Goal: Check status: Check status

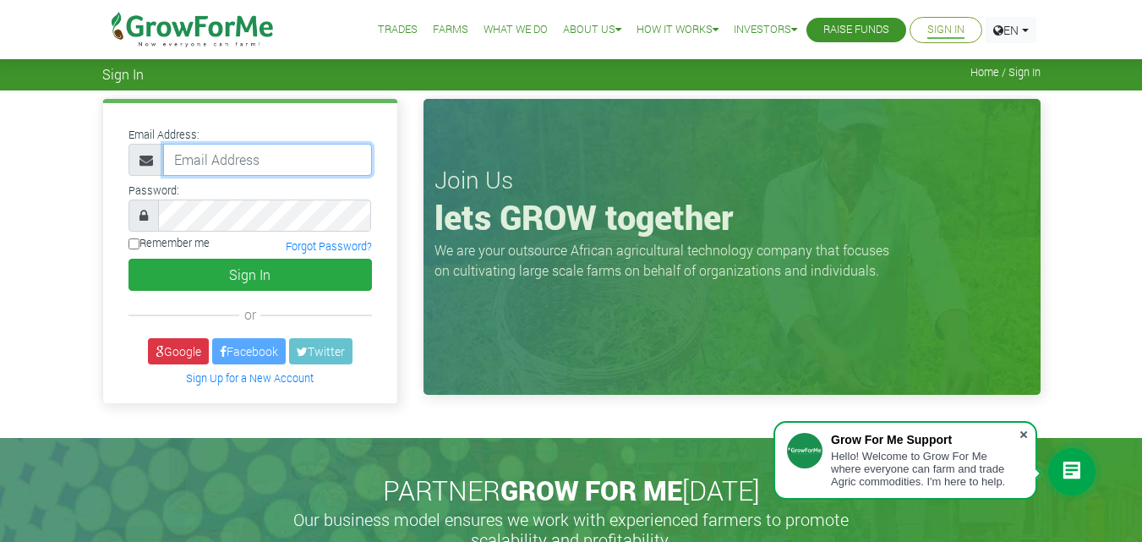
type input "[EMAIL_ADDRESS][DOMAIN_NAME]"
click at [1024, 432] on span at bounding box center [1023, 434] width 17 height 17
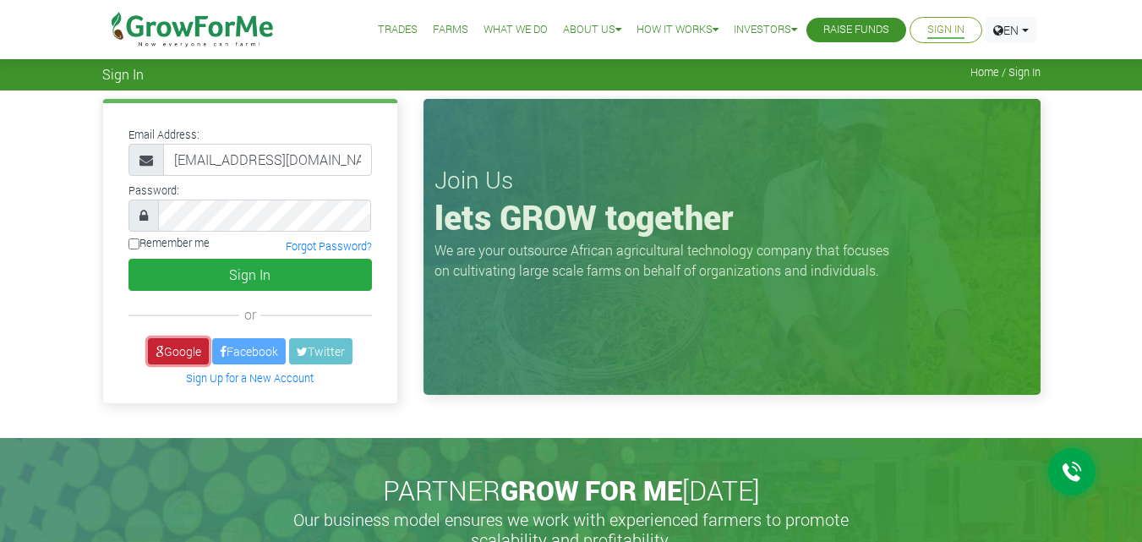
click at [184, 358] on link "Google" at bounding box center [178, 351] width 61 height 26
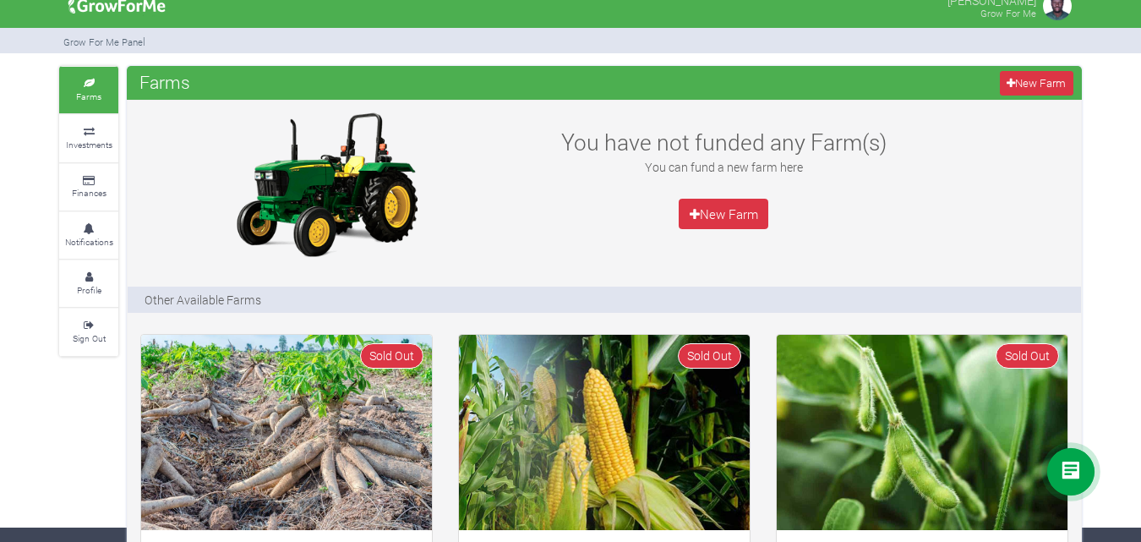
click at [1140, 90] on html "Main Channel Callback Feedback Form +12059526298 Open Channel Contact us on Wha…" at bounding box center [570, 257] width 1141 height 542
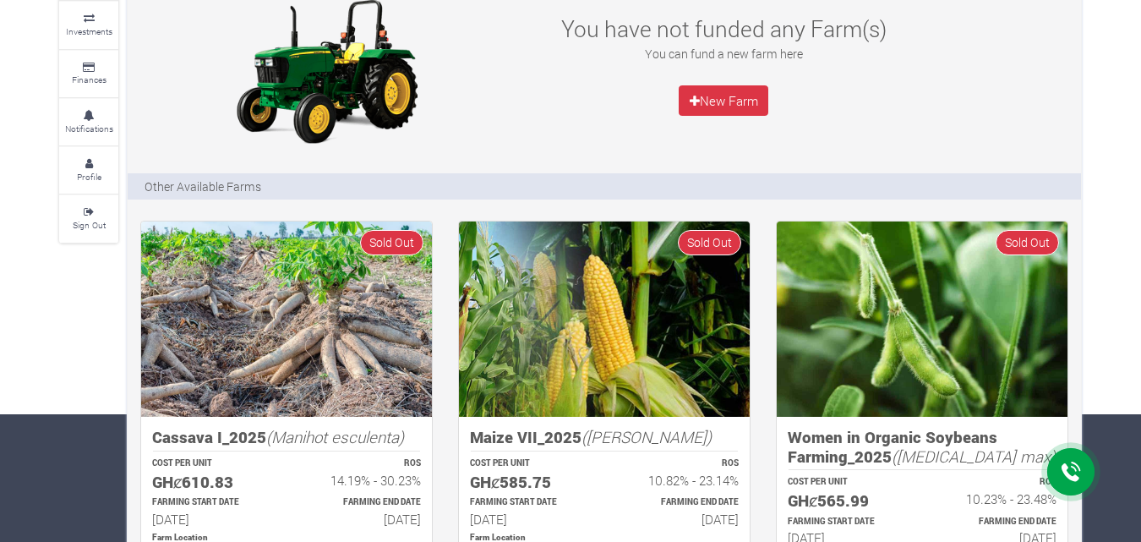
scroll to position [120, 0]
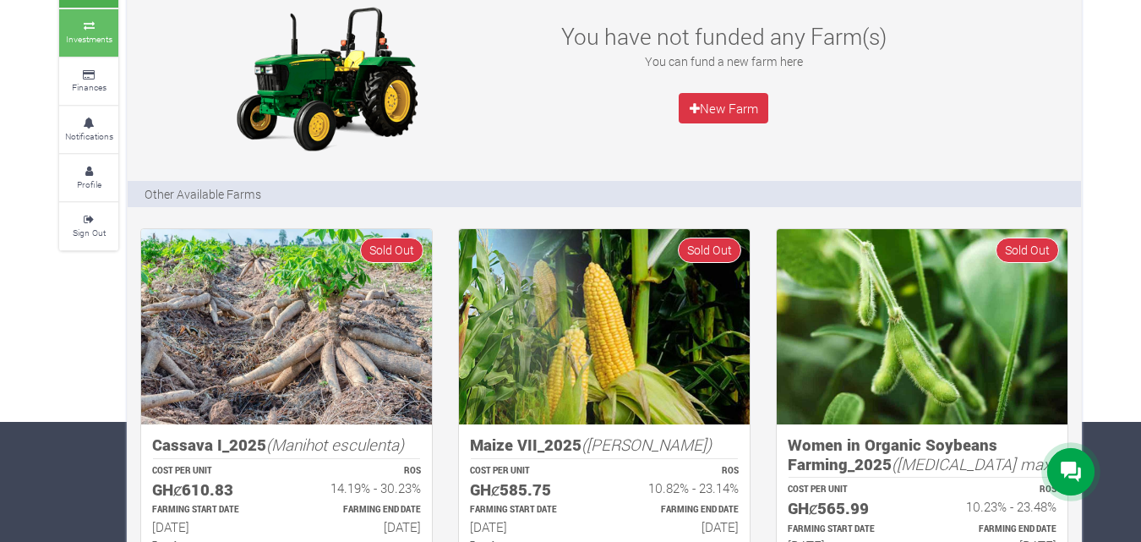
click at [89, 39] on small "Investments" at bounding box center [89, 39] width 46 height 12
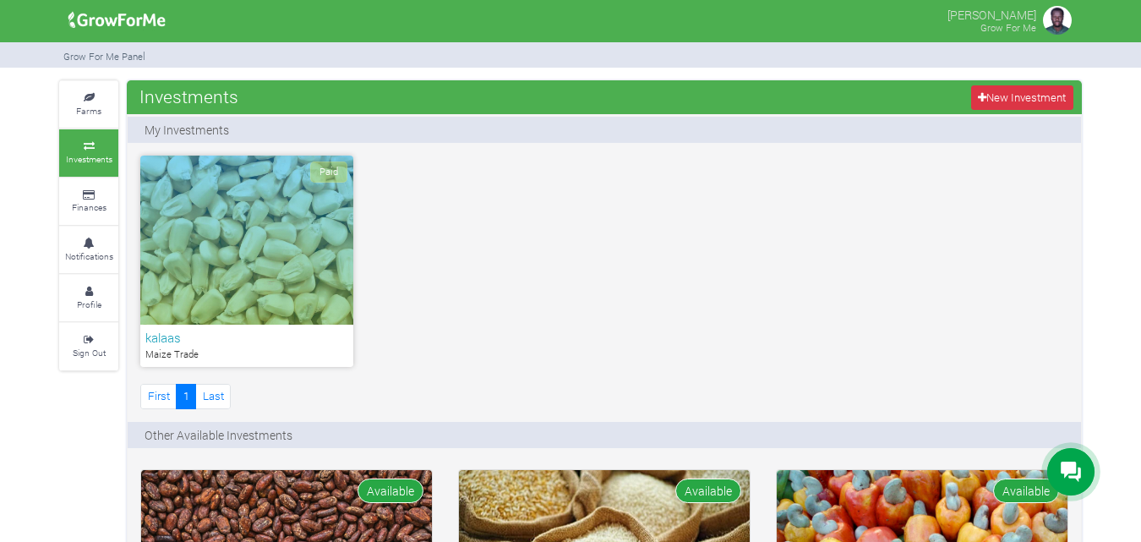
click at [238, 220] on div "Paid" at bounding box center [246, 240] width 213 height 169
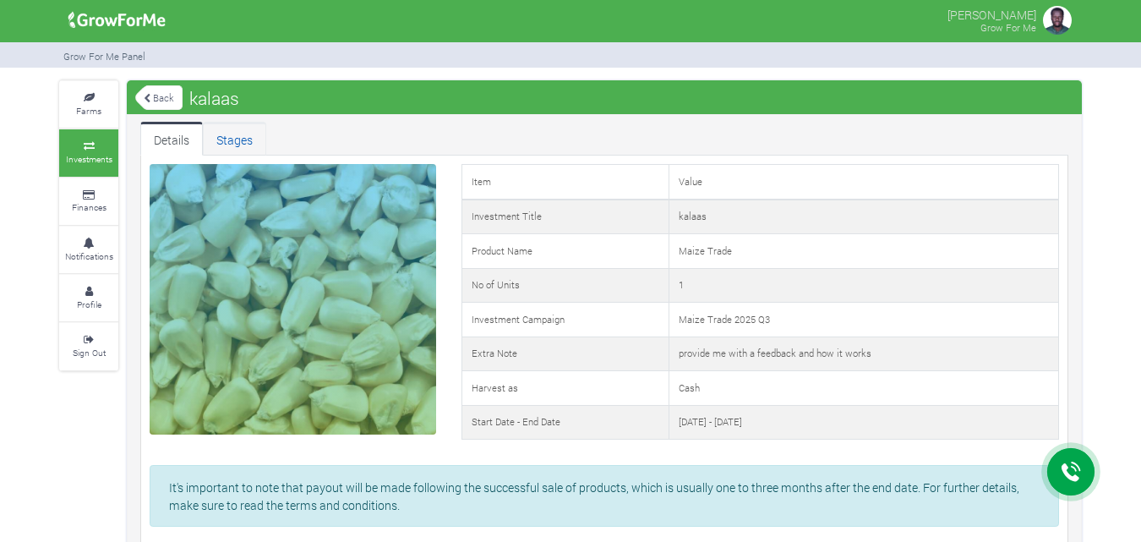
click at [226, 134] on link "Stages" at bounding box center [234, 139] width 63 height 34
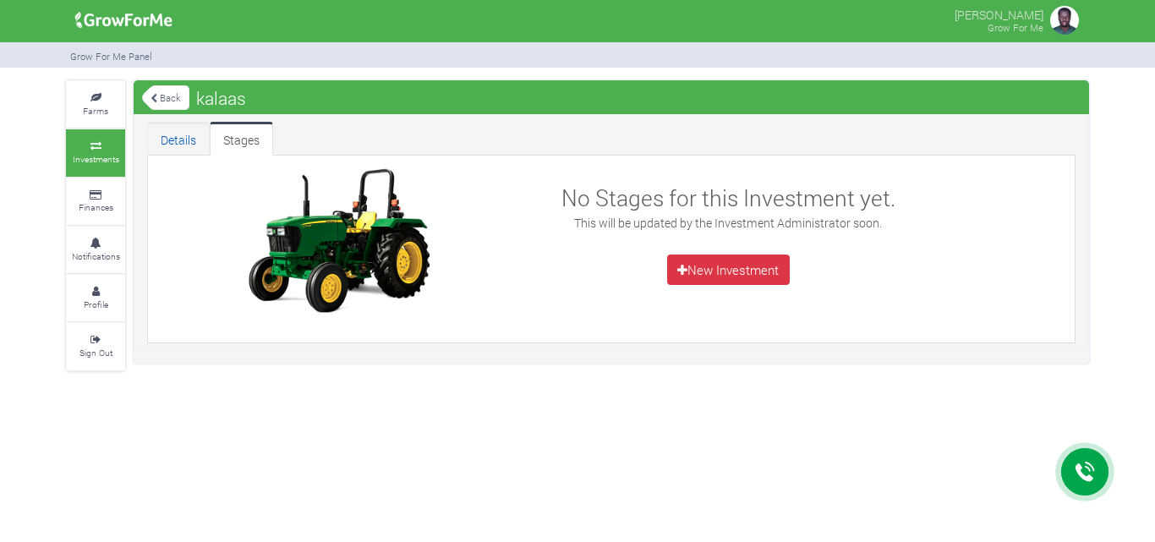
click at [179, 134] on link "Details" at bounding box center [178, 139] width 63 height 34
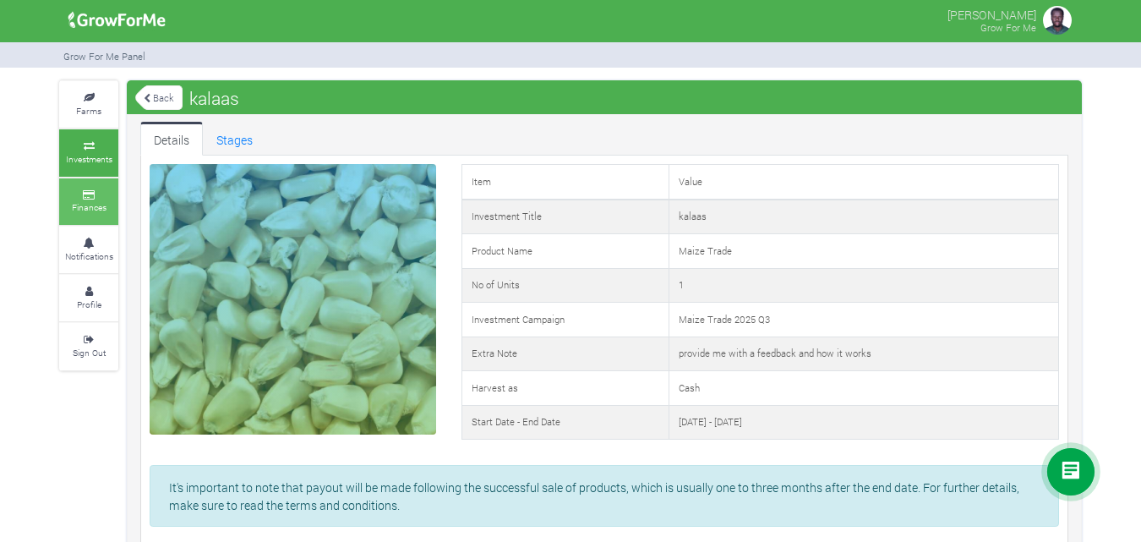
click at [85, 207] on small "Finances" at bounding box center [89, 207] width 35 height 12
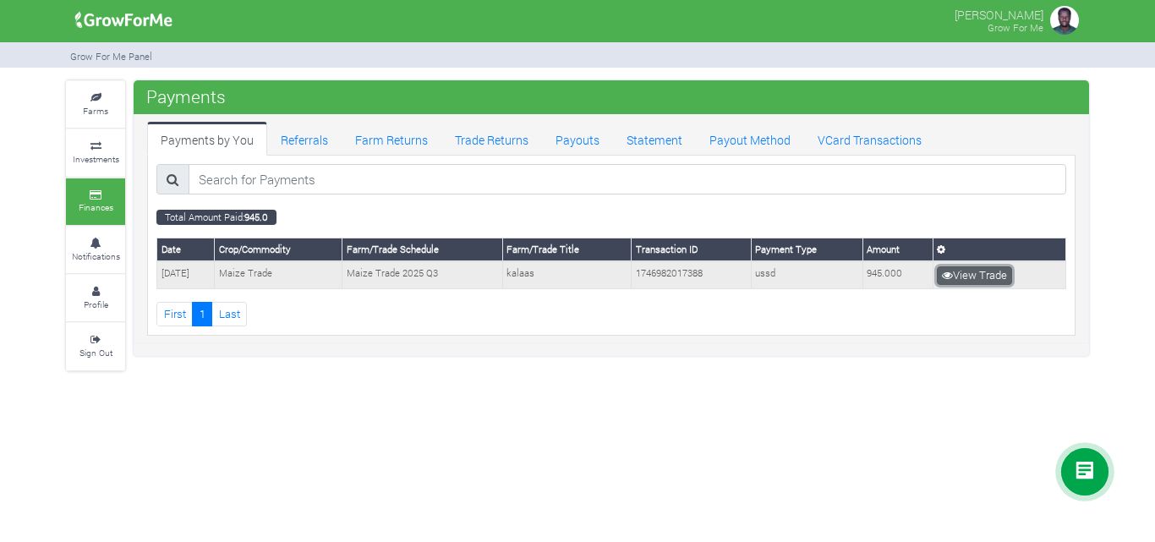
click at [969, 278] on link "View Trade" at bounding box center [974, 275] width 75 height 19
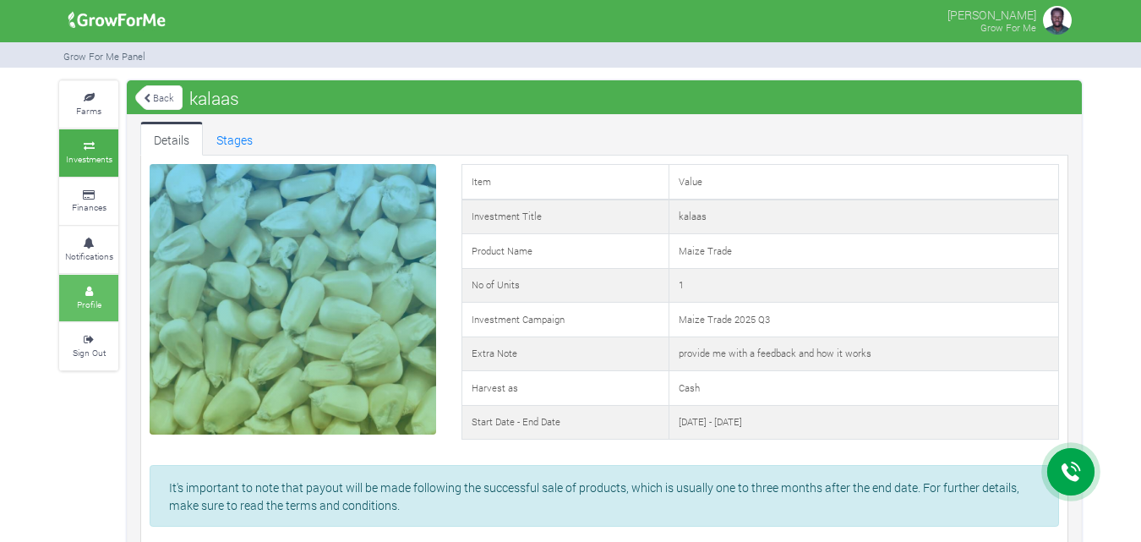
click at [101, 294] on icon at bounding box center [88, 291] width 51 height 8
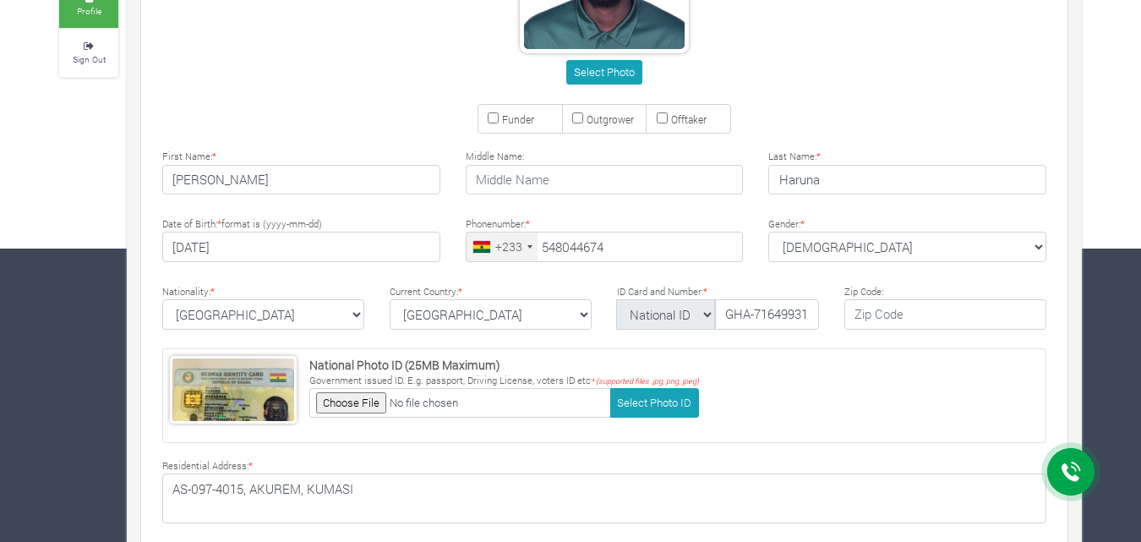
scroll to position [295, 0]
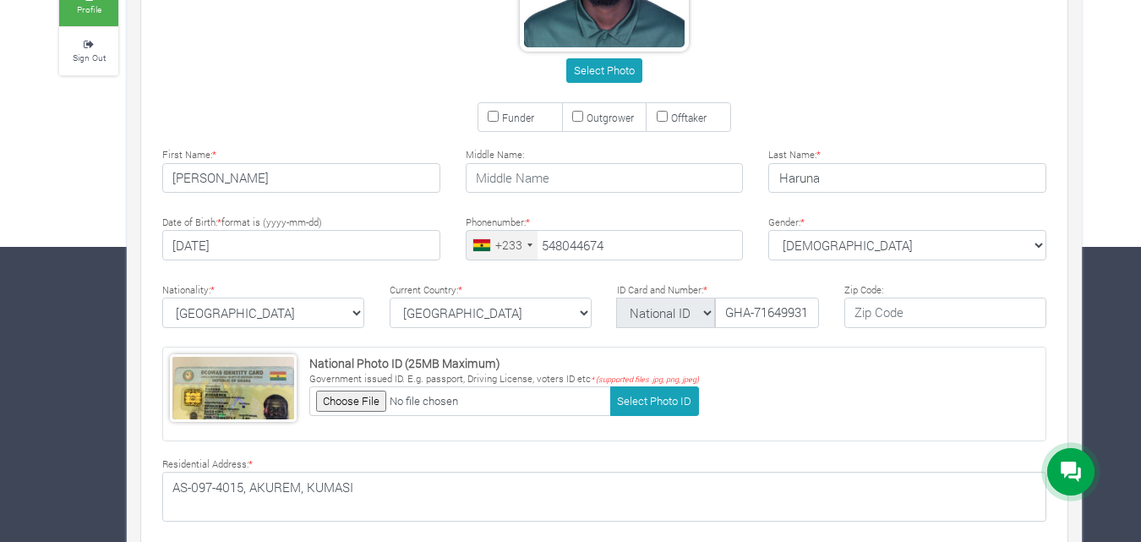
type input "54 804 4674"
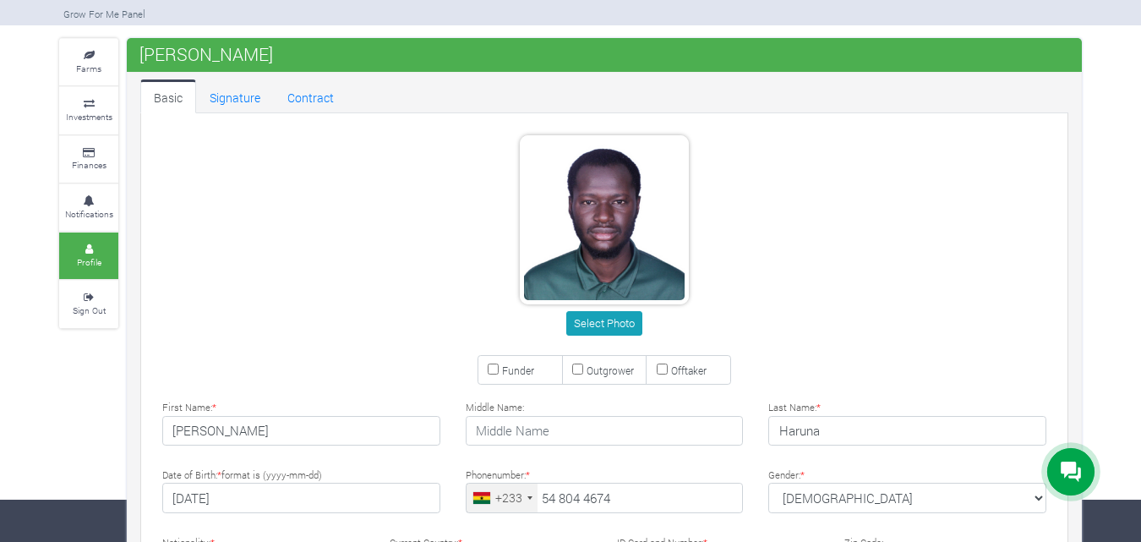
scroll to position [0, 0]
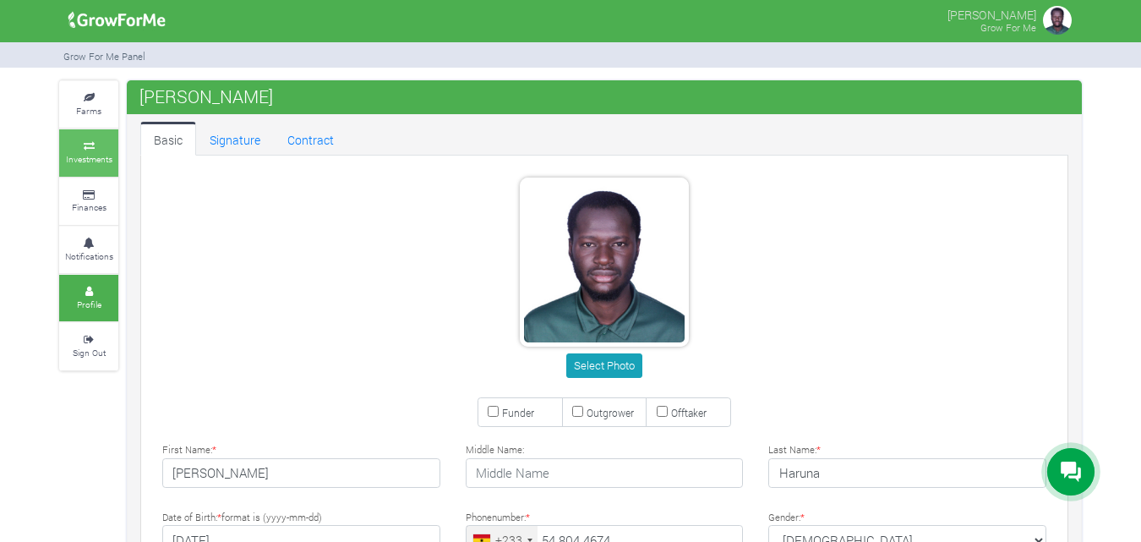
drag, startPoint x: 170, startPoint y: 0, endPoint x: 91, endPoint y: 158, distance: 176.6
click at [91, 158] on small "Investments" at bounding box center [89, 159] width 46 height 12
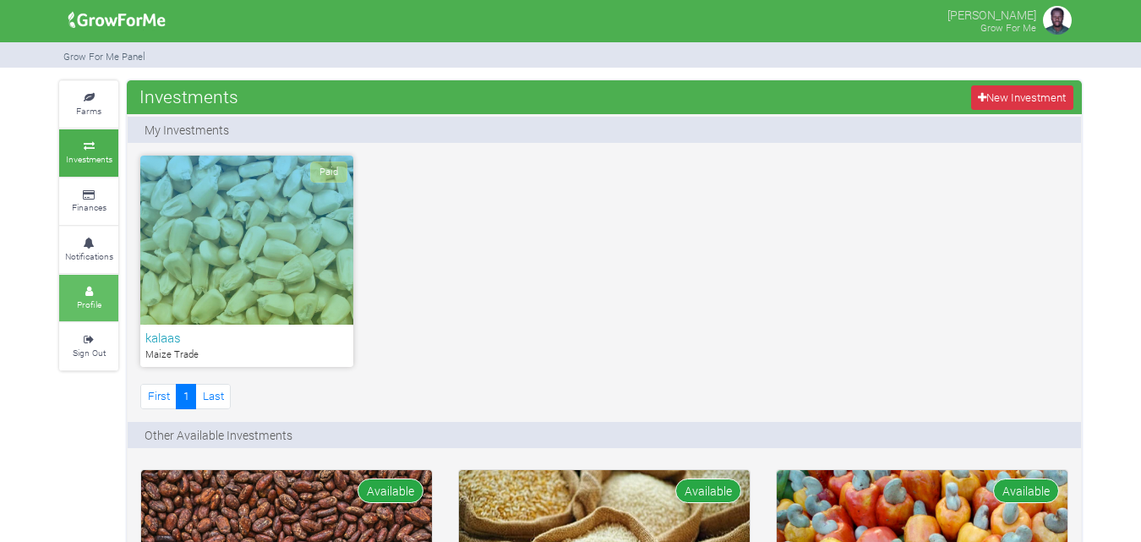
click at [92, 298] on small "Profile" at bounding box center [89, 304] width 25 height 12
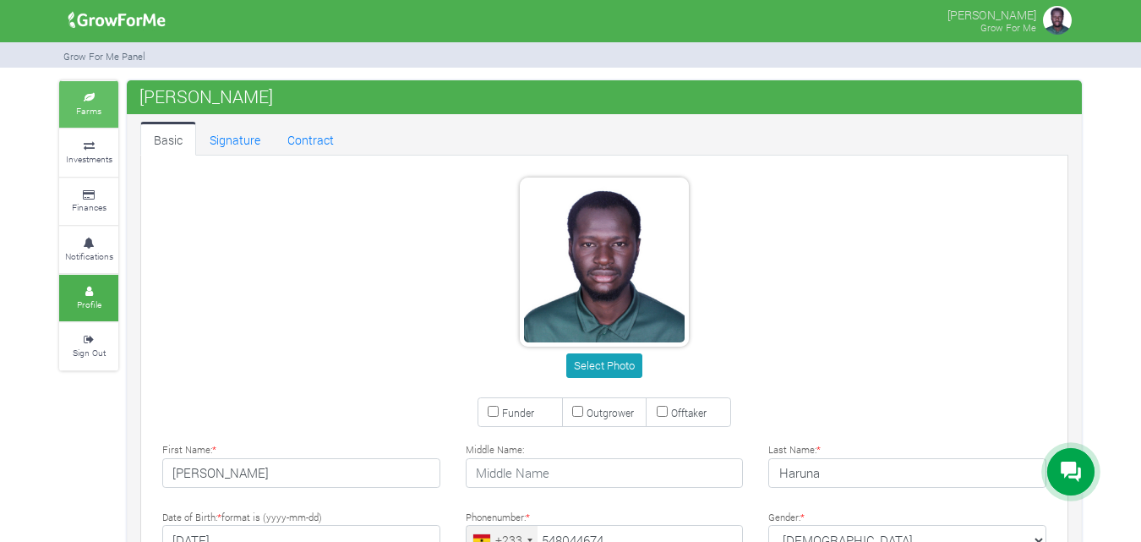
click at [96, 105] on small "Farms" at bounding box center [88, 111] width 25 height 12
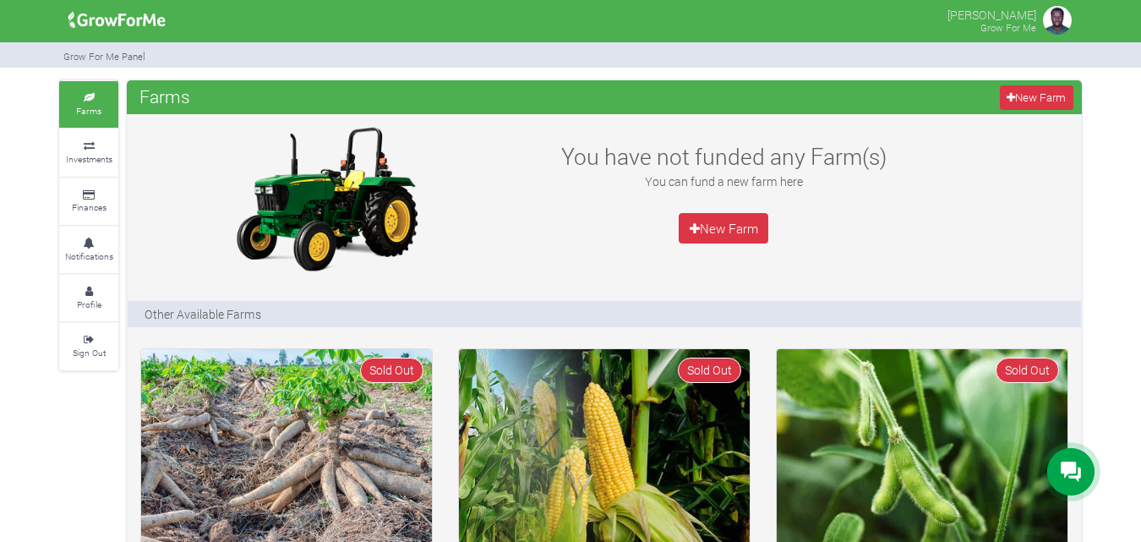
click at [99, 151] on link "Investments" at bounding box center [88, 152] width 59 height 46
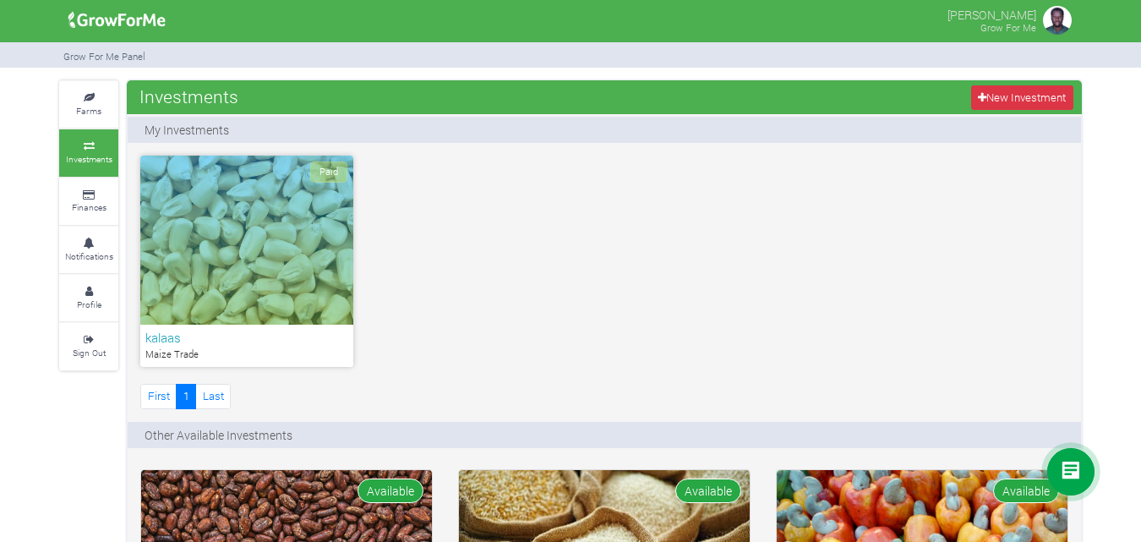
click at [239, 250] on div "Paid" at bounding box center [246, 240] width 213 height 169
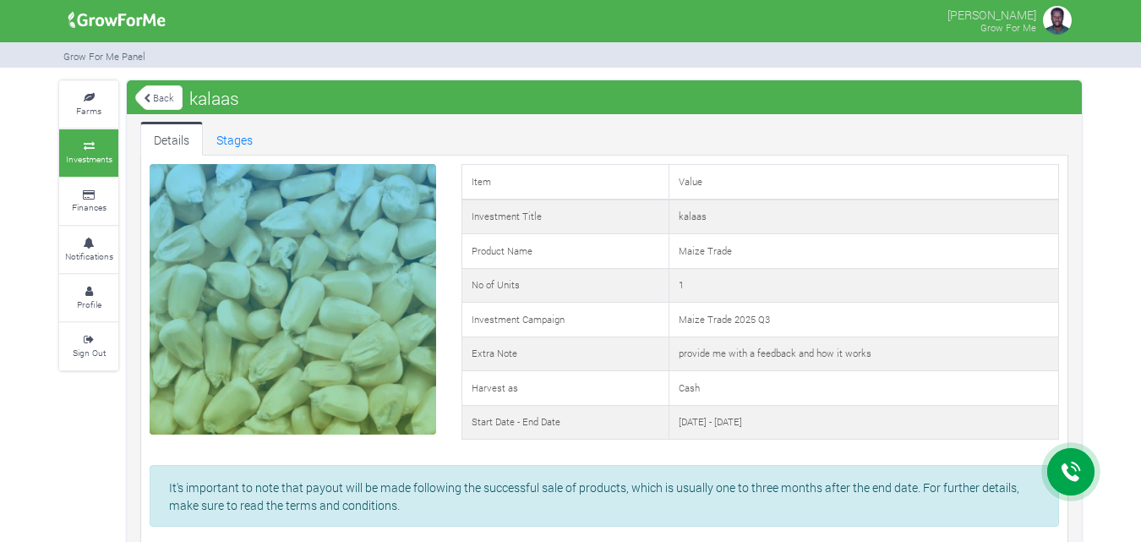
scroll to position [33, 0]
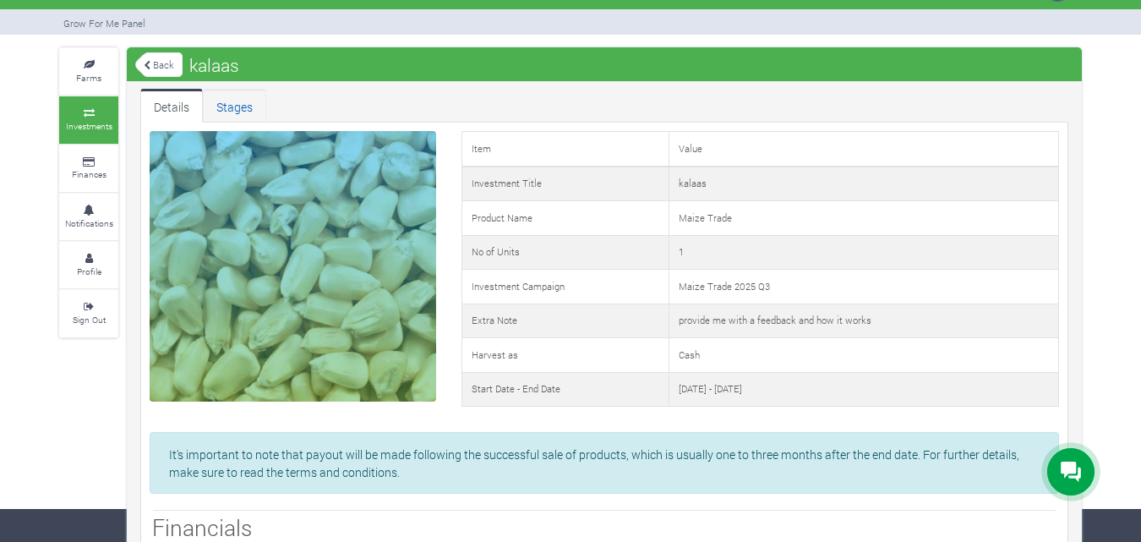
click at [226, 107] on link "Stages" at bounding box center [234, 106] width 63 height 34
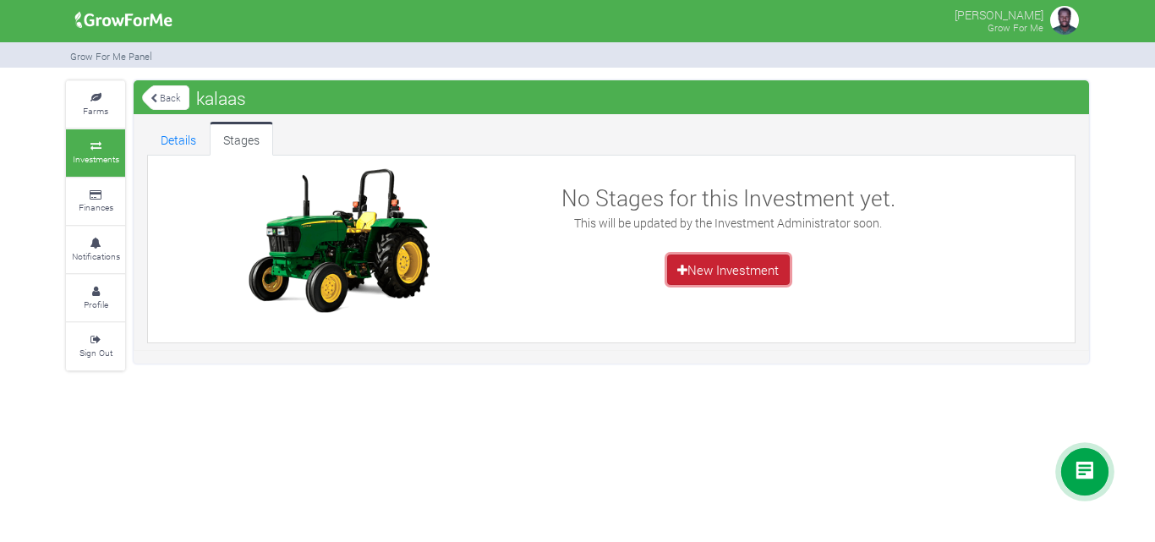
click at [710, 262] on link "New Investment" at bounding box center [728, 269] width 123 height 30
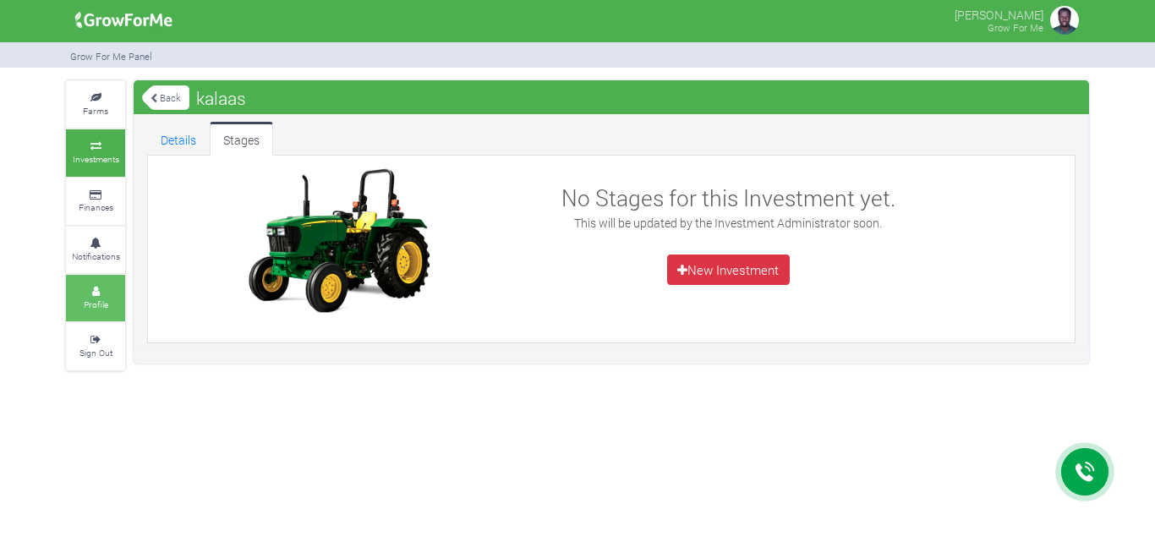
click at [90, 314] on link "Profile" at bounding box center [95, 298] width 59 height 46
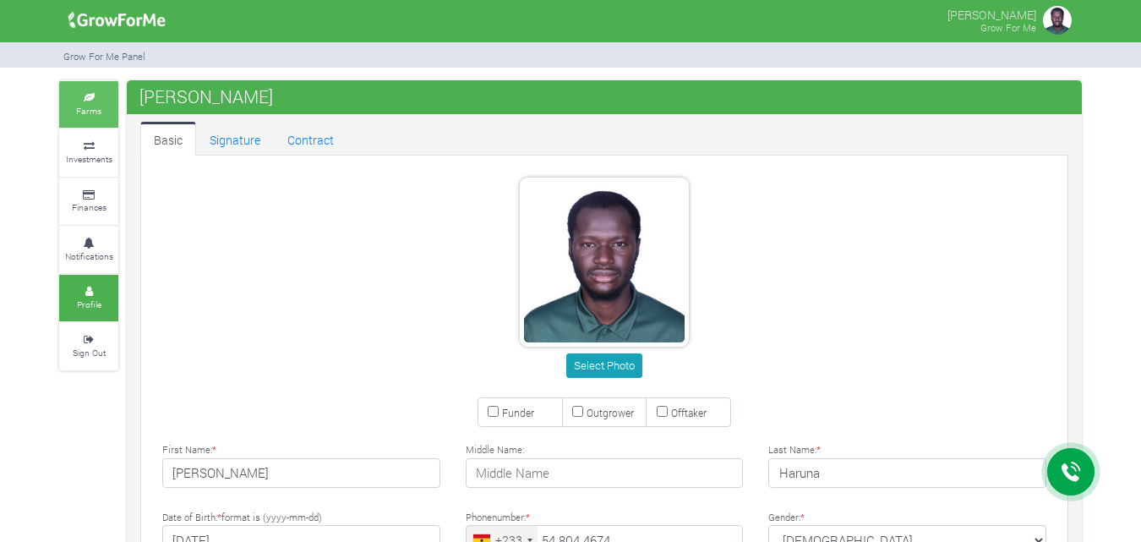
click at [103, 99] on icon at bounding box center [88, 98] width 51 height 8
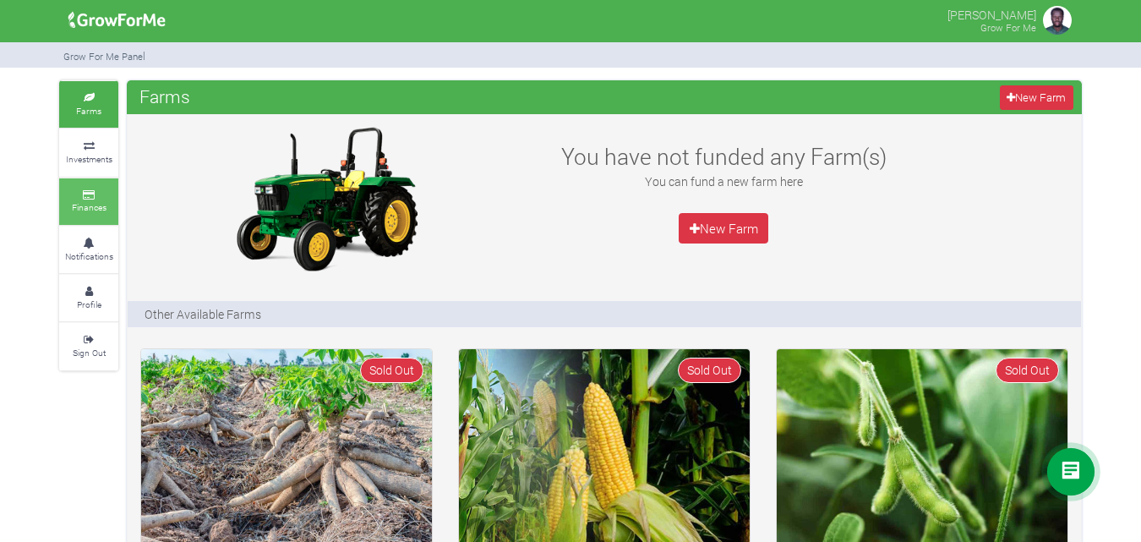
click at [101, 188] on link "Finances" at bounding box center [88, 201] width 59 height 46
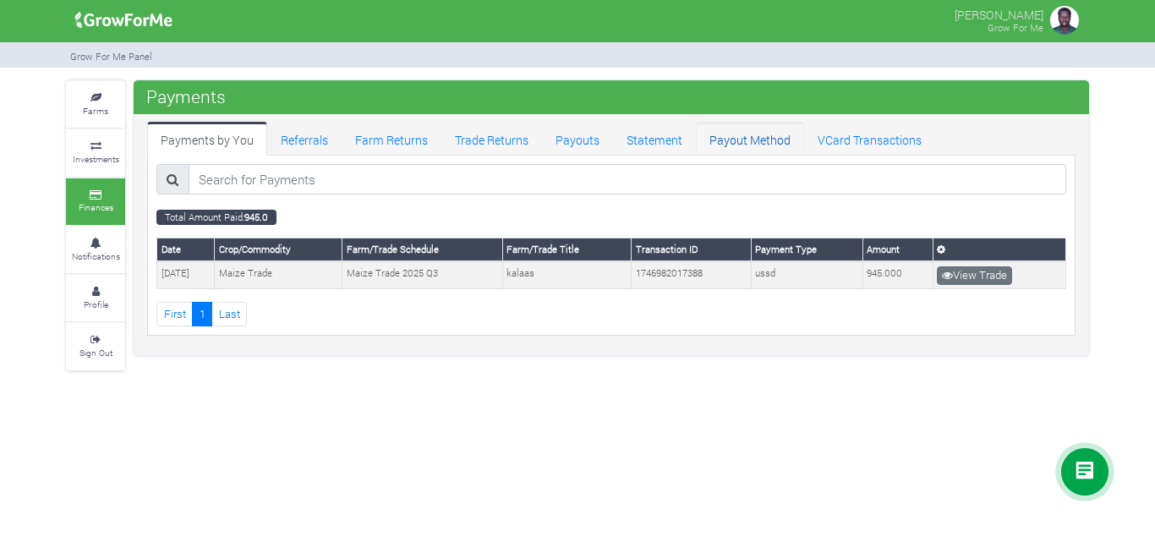
click at [762, 138] on link "Payout Method" at bounding box center [750, 139] width 108 height 34
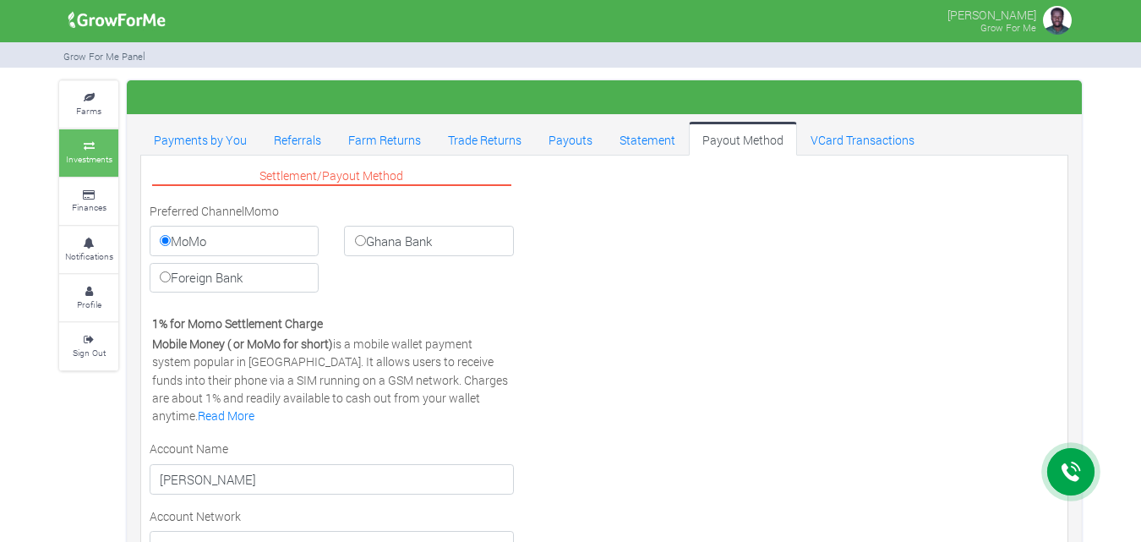
click at [101, 150] on link "Investments" at bounding box center [88, 152] width 59 height 46
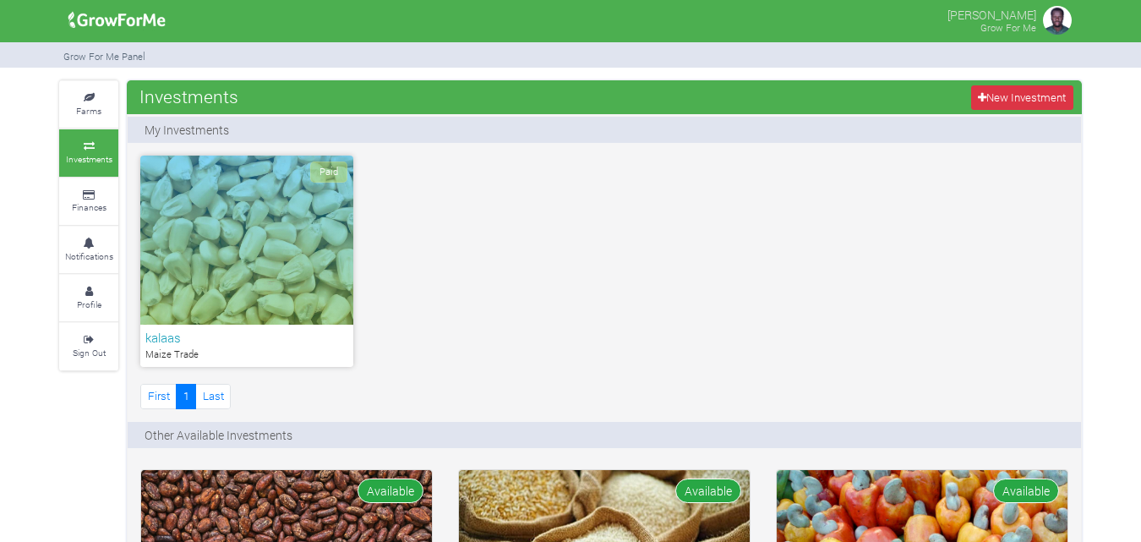
click at [263, 254] on div "Paid" at bounding box center [246, 240] width 213 height 169
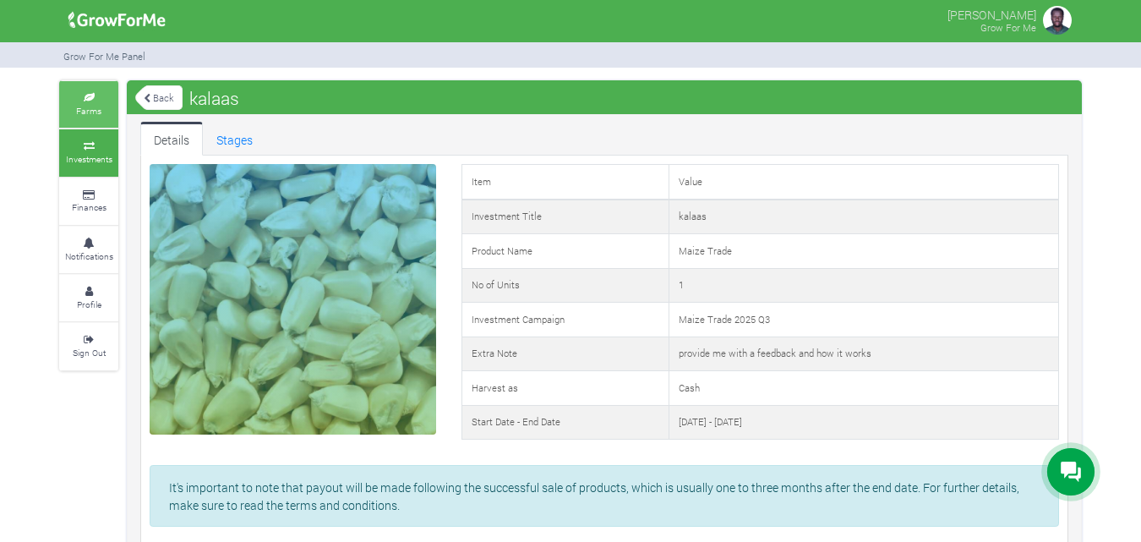
click at [87, 107] on small "Farms" at bounding box center [88, 111] width 25 height 12
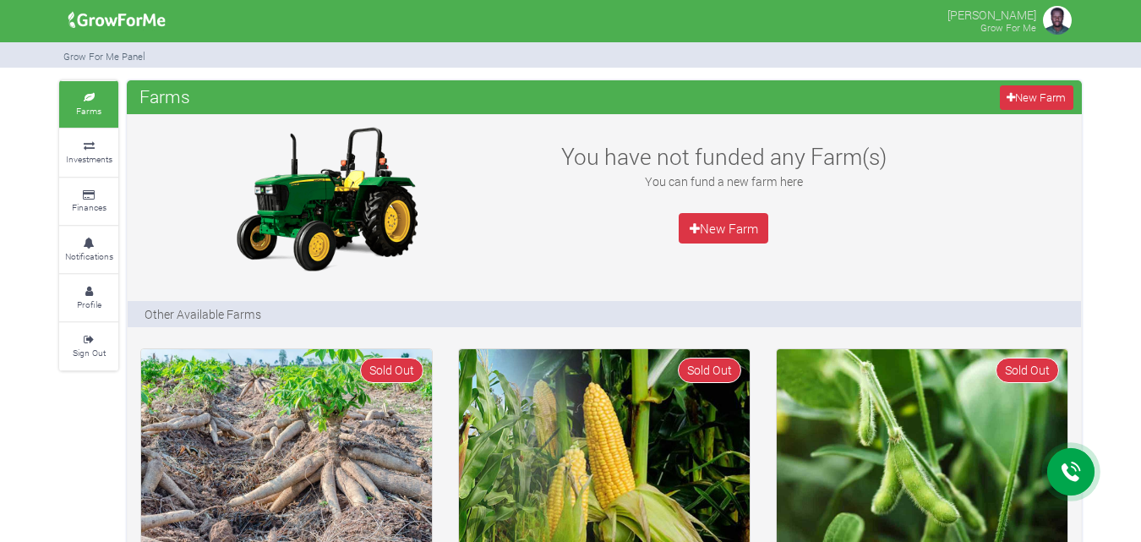
scroll to position [82, 0]
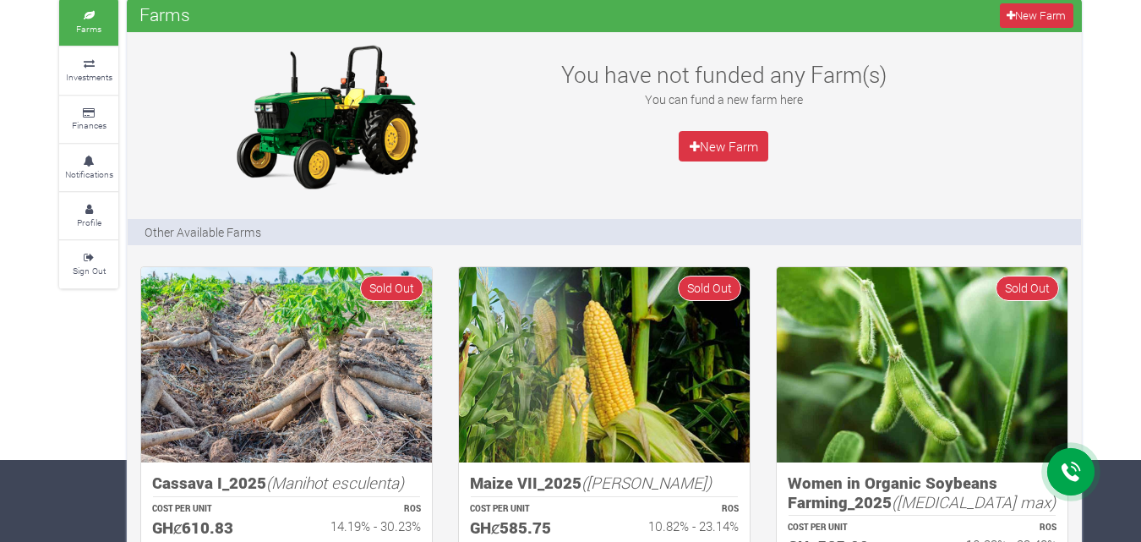
drag, startPoint x: 1146, startPoint y: 90, endPoint x: 1152, endPoint y: 83, distance: 10.2
click at [1140, 83] on html "Main Channel Callback Feedback Form [PHONE_NUMBER] Open Channel Contact us on W…" at bounding box center [570, 189] width 1141 height 542
